Goal: Information Seeking & Learning: Learn about a topic

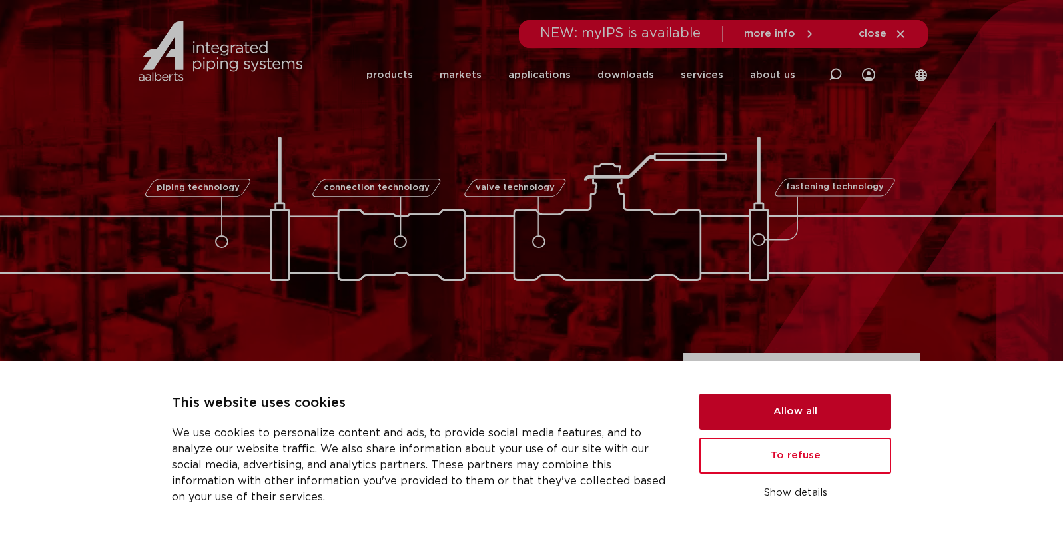
click at [805, 411] on button "Allow all" at bounding box center [796, 412] width 192 height 36
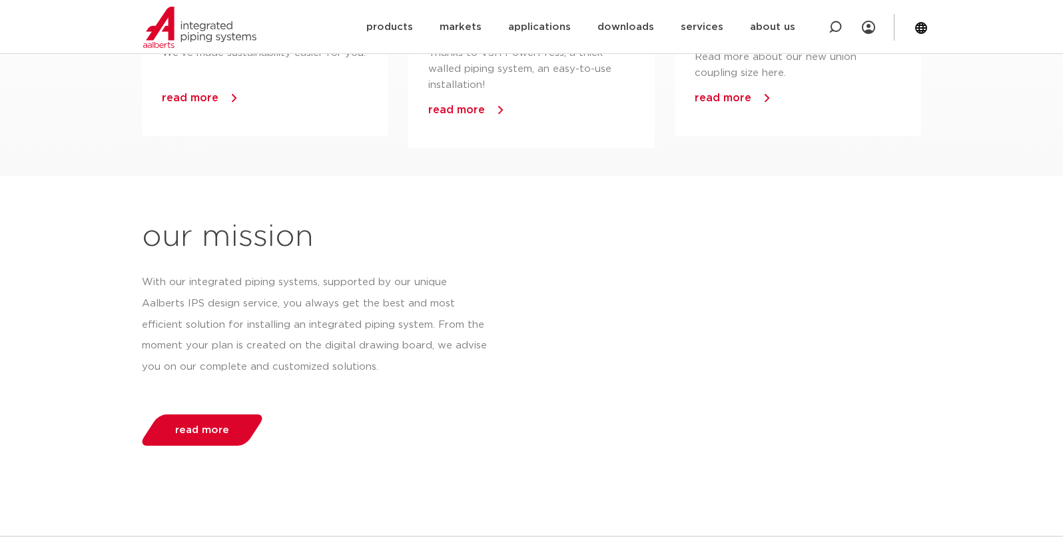
scroll to position [1158, 0]
click at [101, 342] on section "our mission With our integrated piping systems, supported by our unique Aalbert…" at bounding box center [531, 354] width 1063 height 288
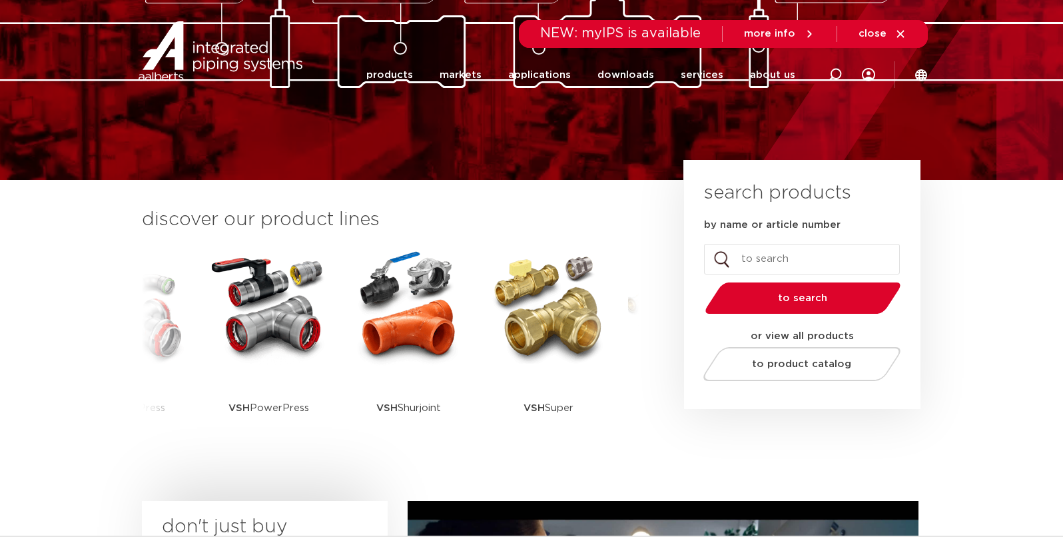
scroll to position [0, 0]
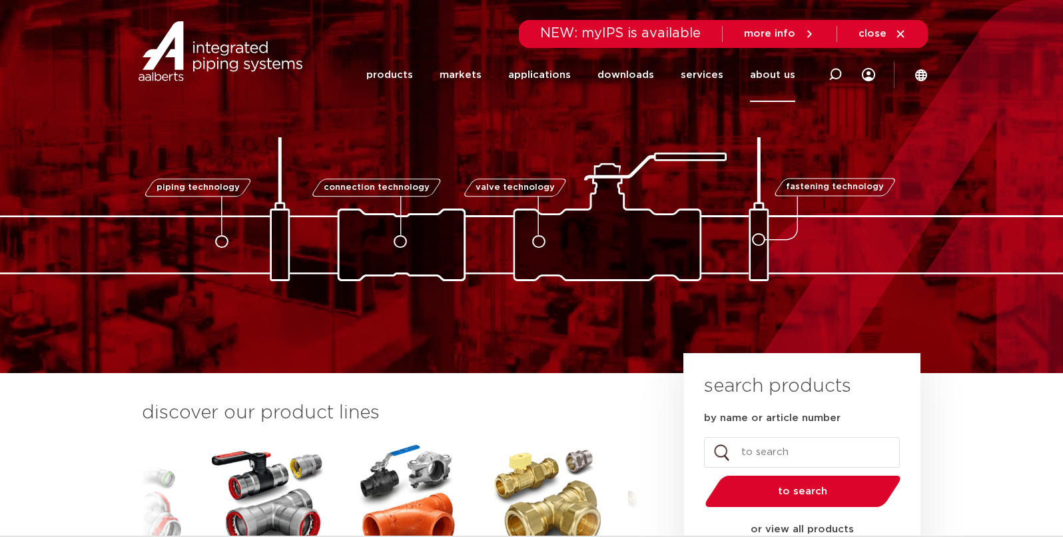
click at [780, 72] on font "about us" at bounding box center [772, 75] width 45 height 10
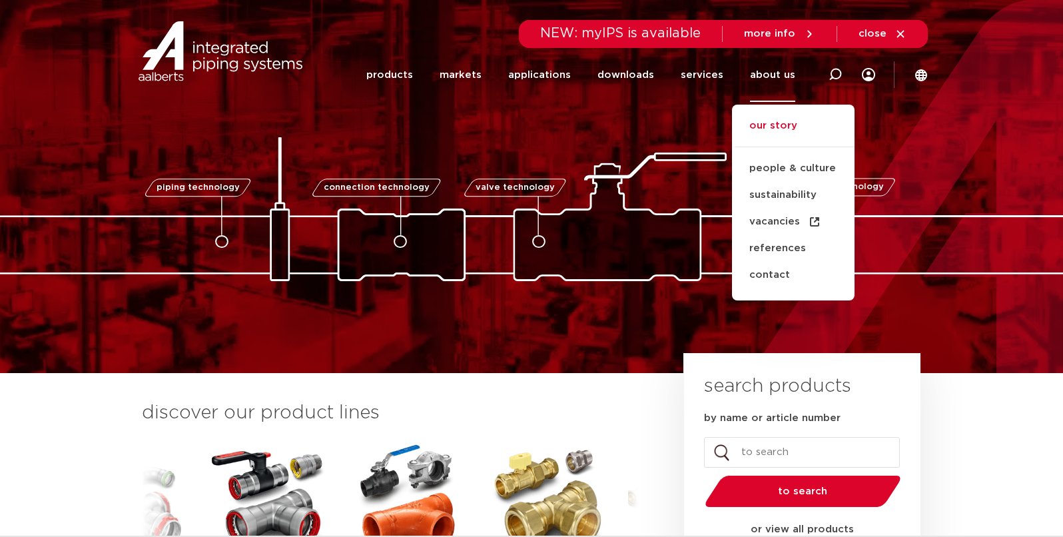
click at [787, 126] on font "our story" at bounding box center [774, 126] width 48 height 10
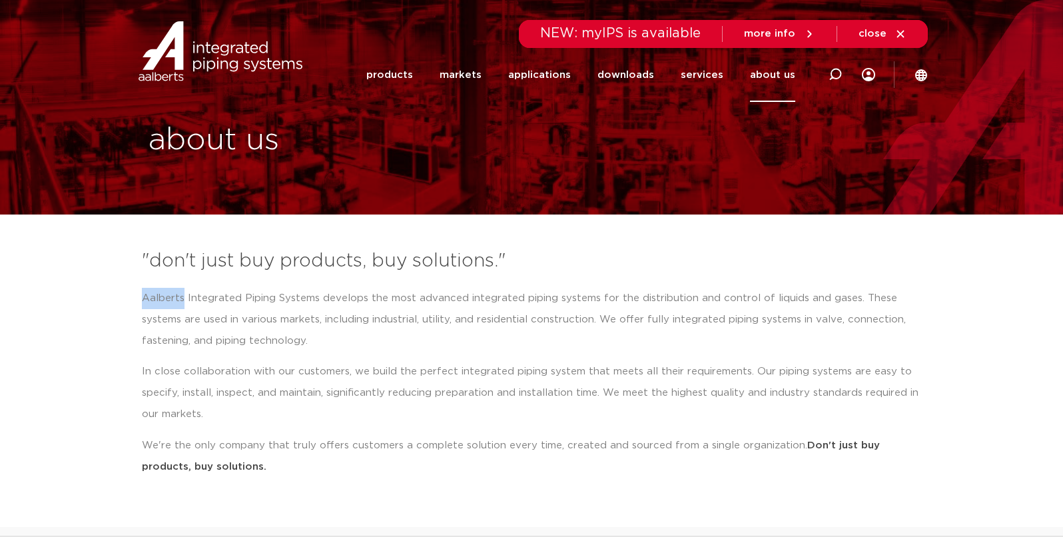
drag, startPoint x: 145, startPoint y: 294, endPoint x: 183, endPoint y: 297, distance: 38.1
click at [183, 297] on font "Aalberts Integrated Piping Systems develops the most advanced integrated piping…" at bounding box center [524, 319] width 764 height 53
copy font "[PERSON_NAME]"
click at [900, 31] on icon at bounding box center [901, 34] width 12 height 12
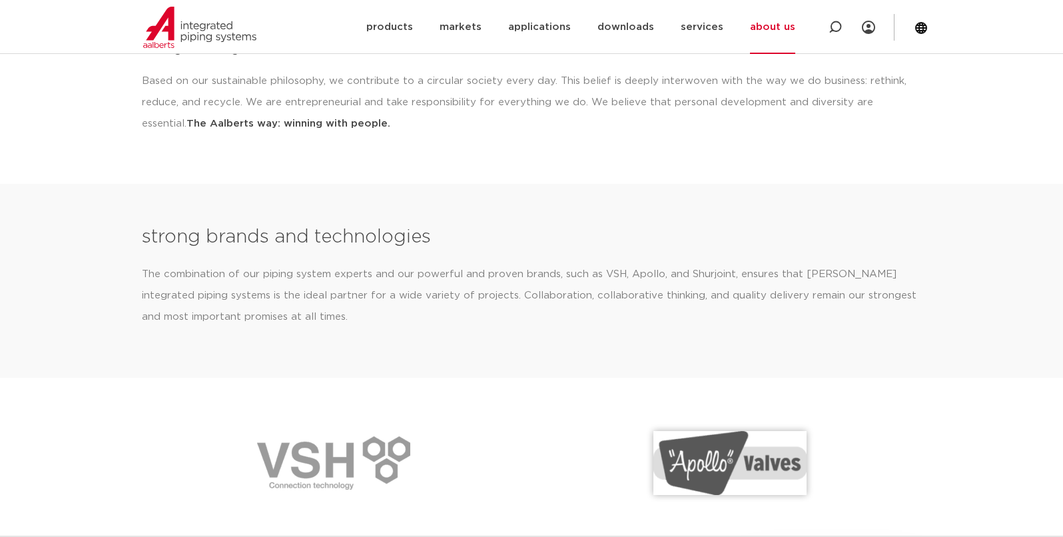
scroll to position [1566, 0]
